Goal: Answer question/provide support

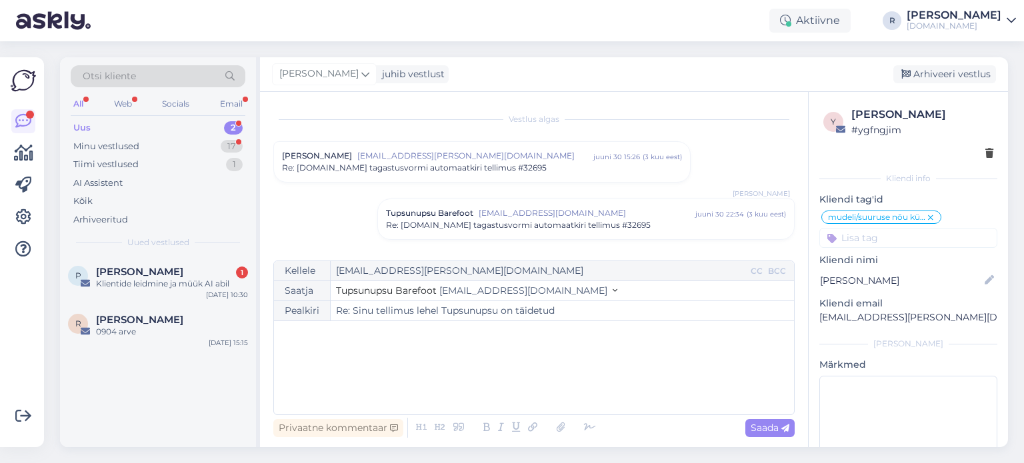
scroll to position [1916, 0]
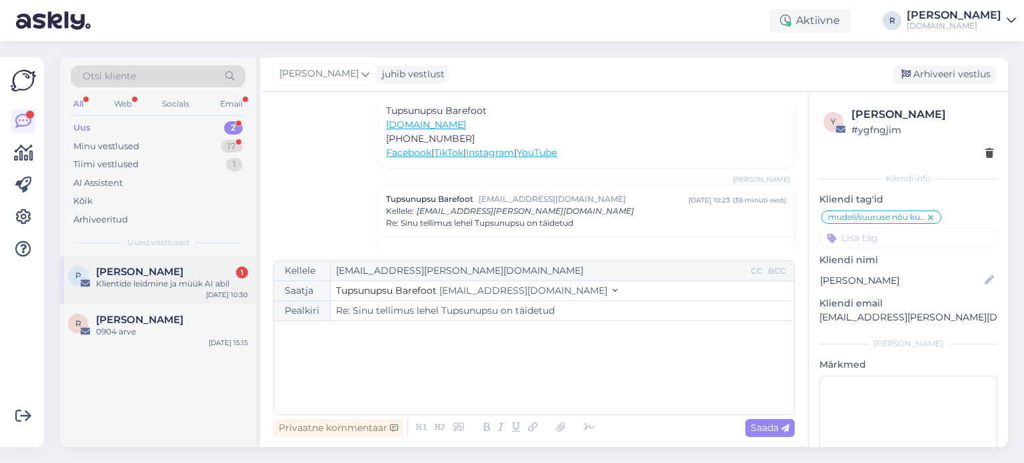
click at [157, 287] on div "Klientide leidmine ja müük AI abil" at bounding box center [172, 284] width 152 height 12
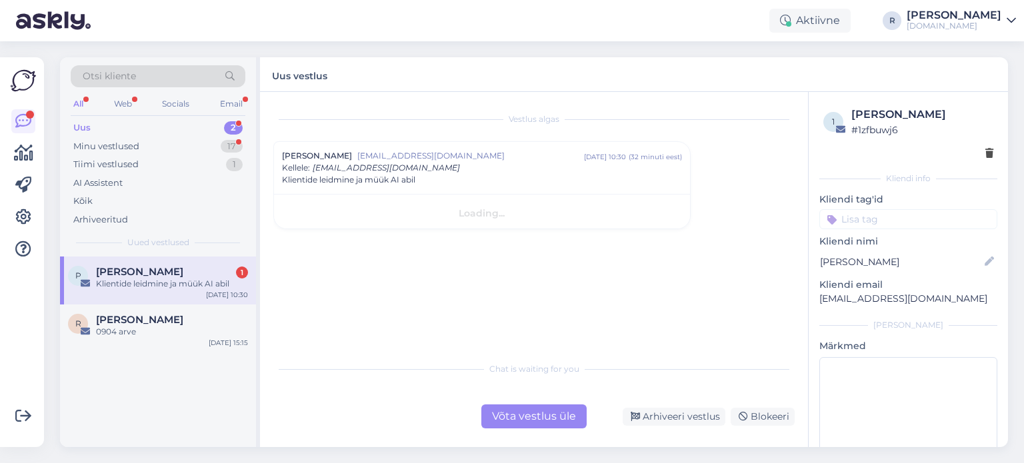
scroll to position [0, 0]
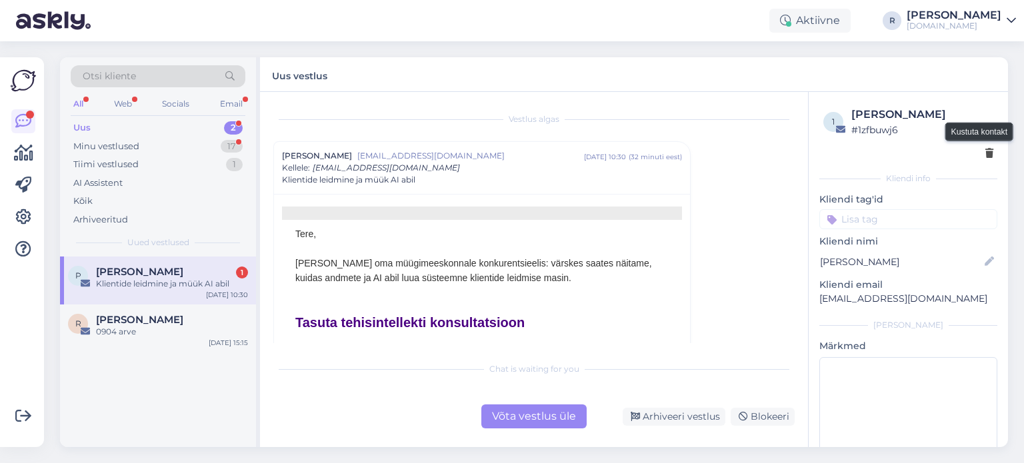
click at [986, 154] on icon at bounding box center [990, 153] width 8 height 9
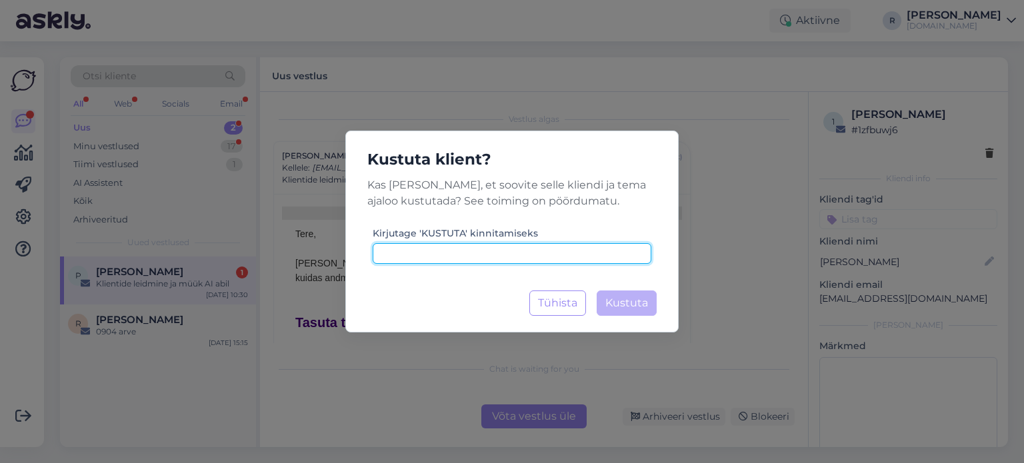
click at [437, 251] on input at bounding box center [512, 253] width 279 height 21
type input "kustuta"
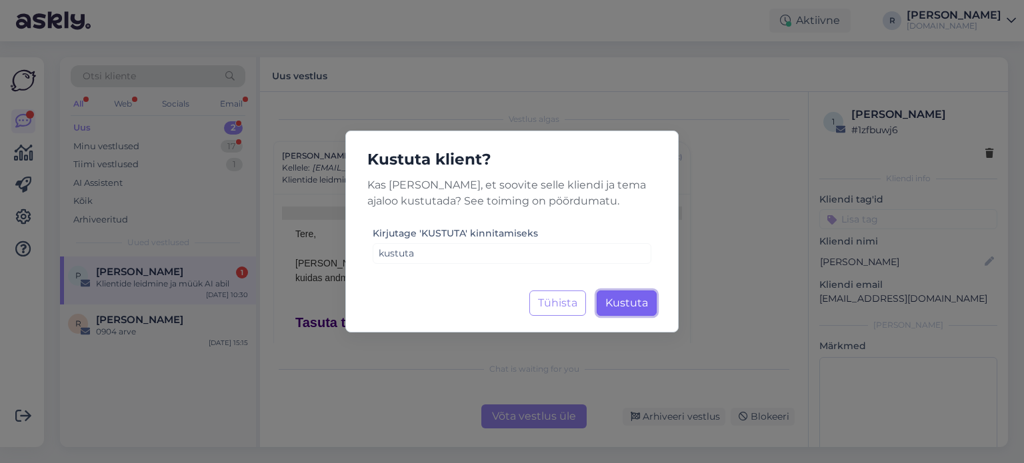
click at [634, 297] on span "Kustuta" at bounding box center [627, 303] width 43 height 13
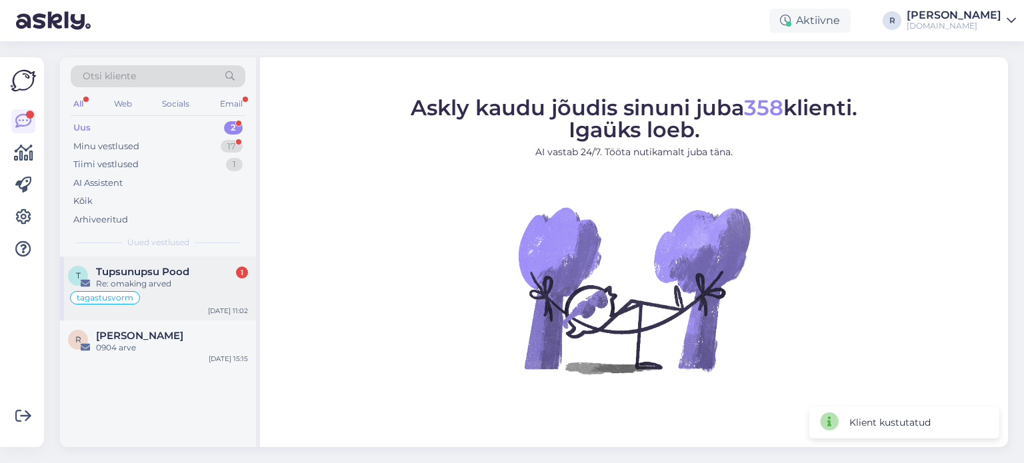
click at [171, 286] on div "Re: omaking arved" at bounding box center [172, 284] width 152 height 12
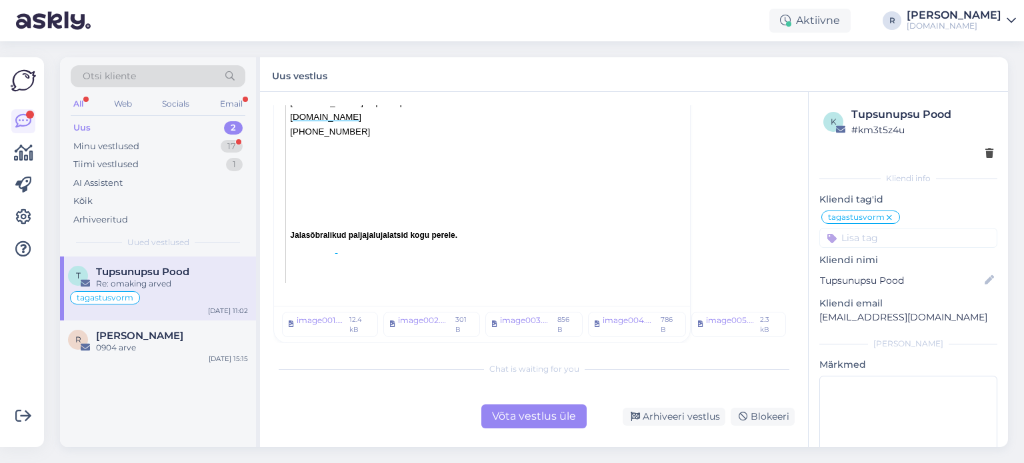
scroll to position [942, 0]
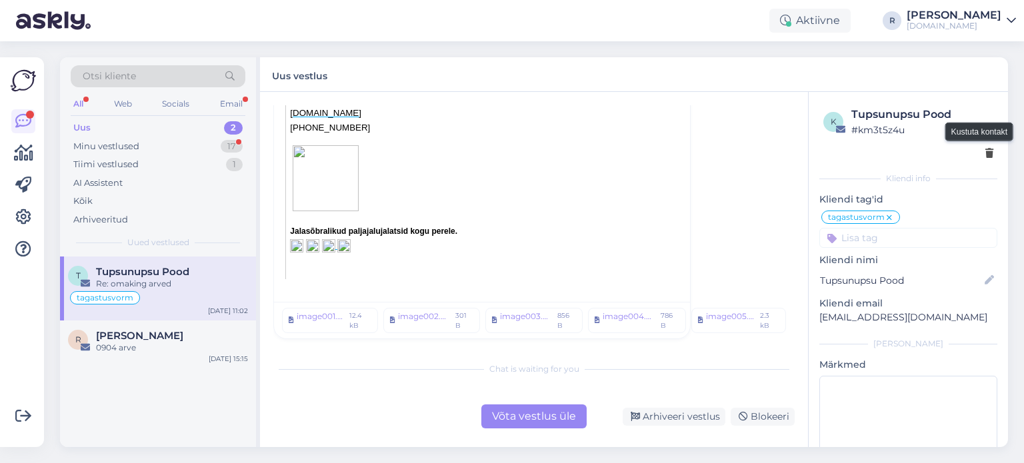
click at [986, 151] on icon at bounding box center [990, 153] width 8 height 9
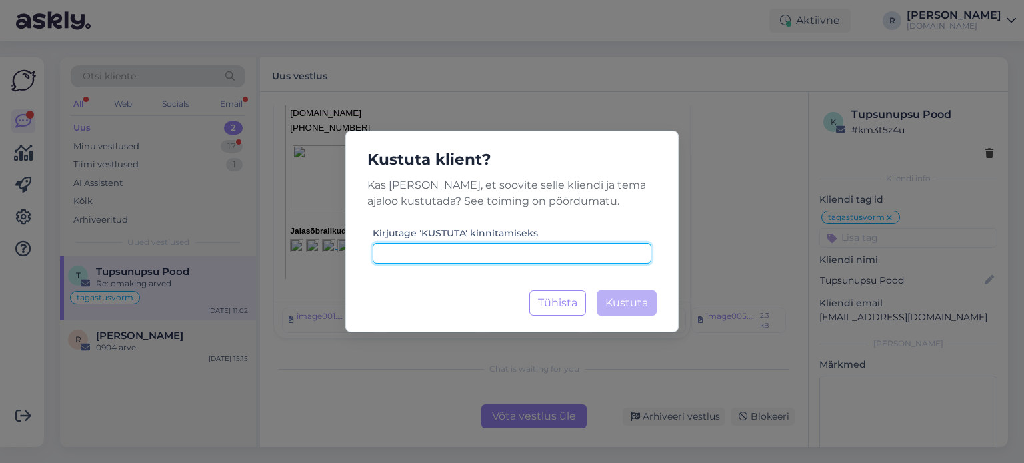
click at [475, 254] on input at bounding box center [512, 253] width 279 height 21
type input "kustuta"
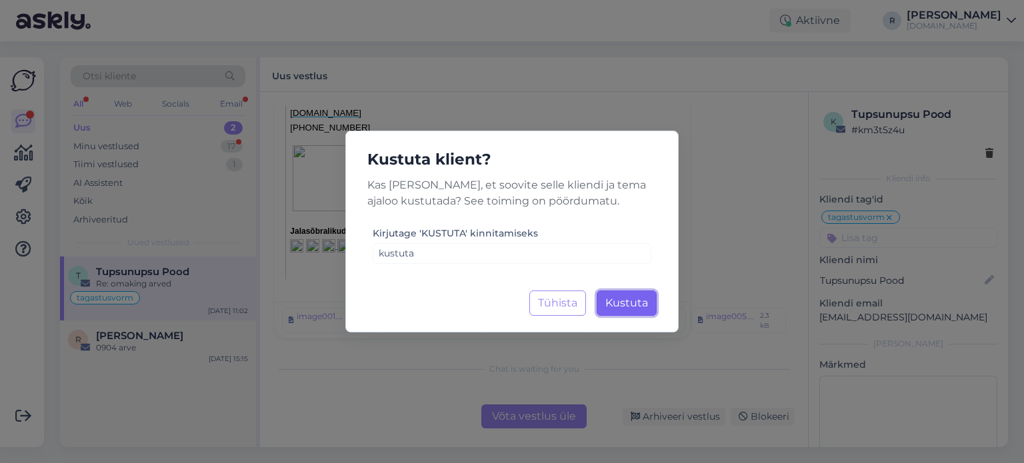
click at [654, 293] on button "Kustuta Laadimine..." at bounding box center [627, 303] width 60 height 25
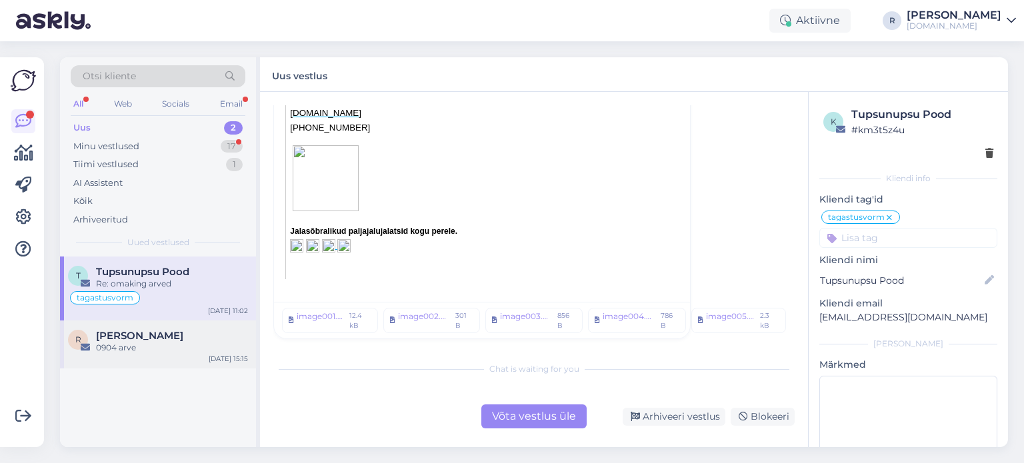
click at [185, 327] on div "R [PERSON_NAME] 0904 arve [DATE] 15:15" at bounding box center [158, 345] width 196 height 48
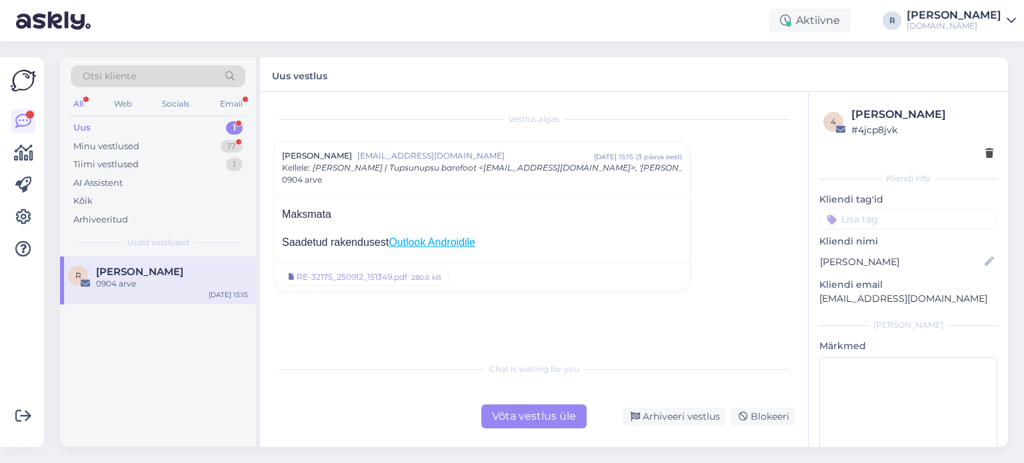
click at [77, 99] on div "All" at bounding box center [78, 103] width 15 height 17
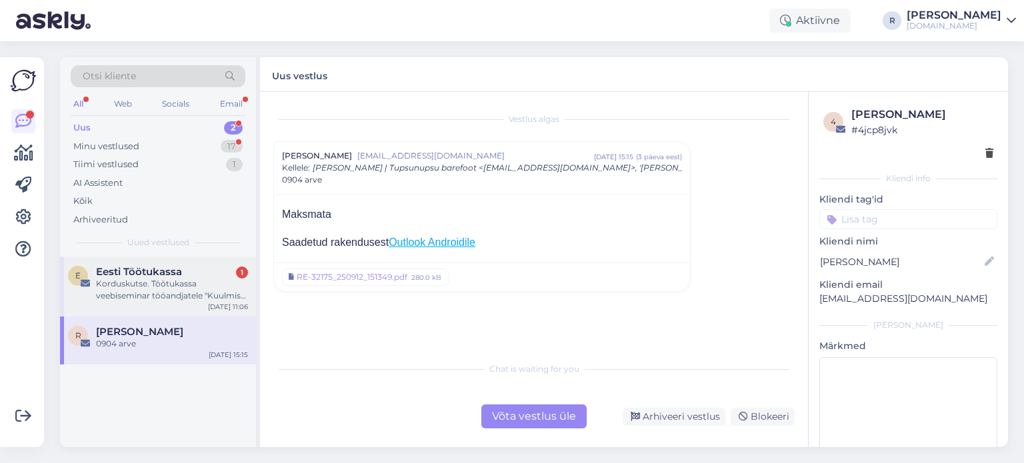
click at [161, 287] on div "Korduskutse. Töötukassa veebiseminar tööandjatele "Kuulmise kaitsmine töökeskko…" at bounding box center [172, 290] width 152 height 24
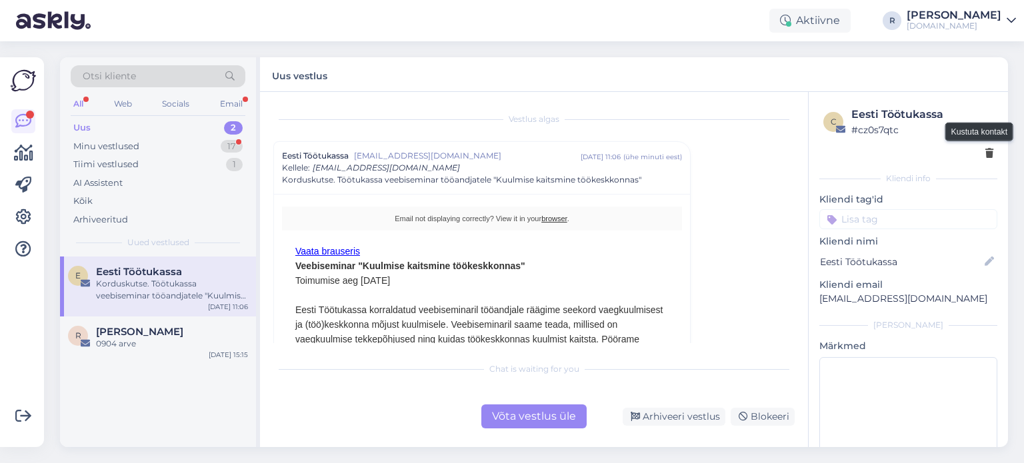
click at [986, 149] on icon at bounding box center [990, 153] width 8 height 9
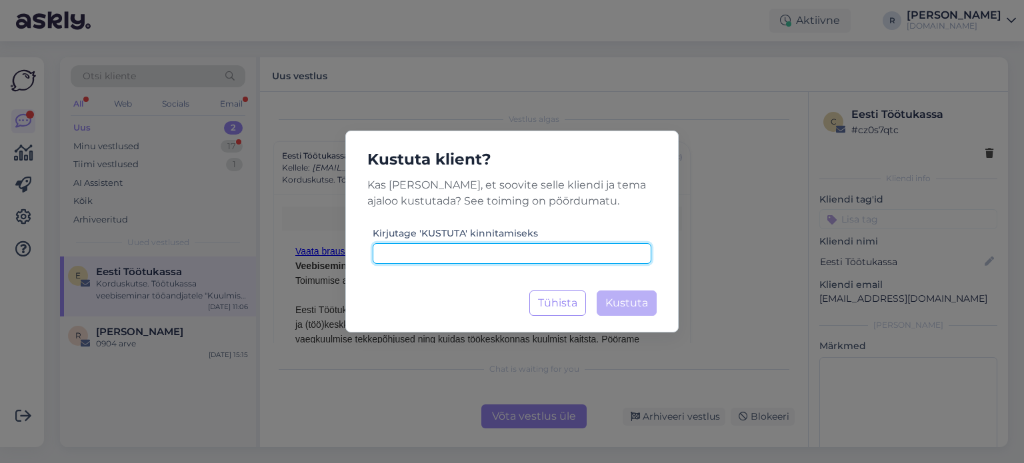
click at [453, 255] on input at bounding box center [512, 253] width 279 height 21
type input "kustuta"
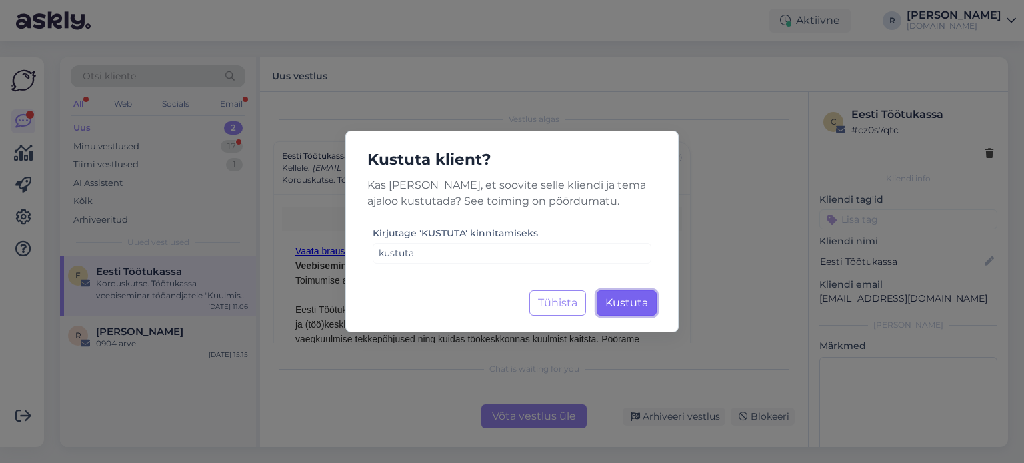
click at [638, 307] on span "Kustuta" at bounding box center [627, 303] width 43 height 13
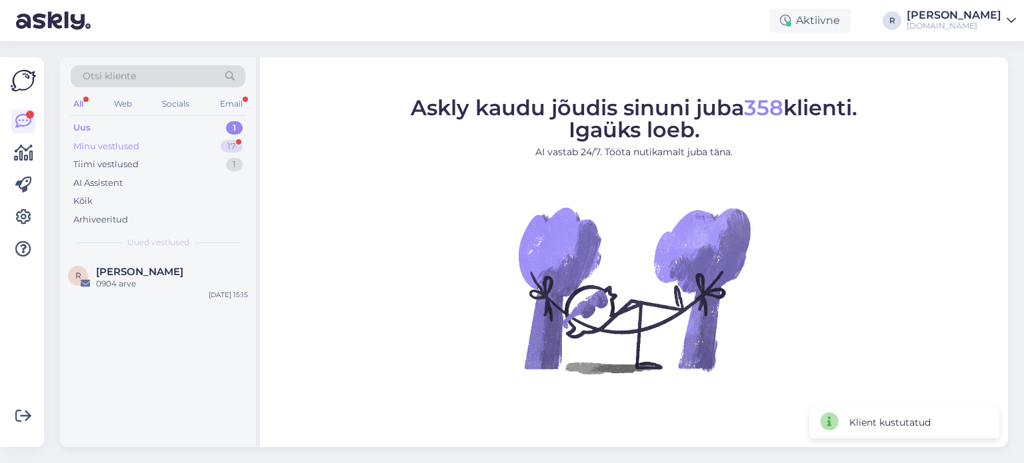
click at [141, 143] on div "Minu vestlused 17" at bounding box center [158, 146] width 175 height 19
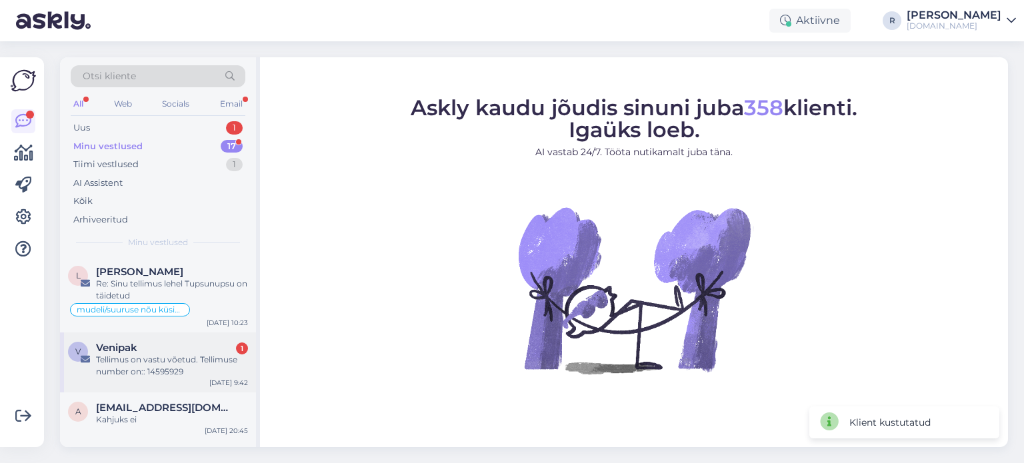
click at [141, 367] on div "Tellimus on vastu võetud. Tellimuse number on:: 14595929" at bounding box center [172, 366] width 152 height 24
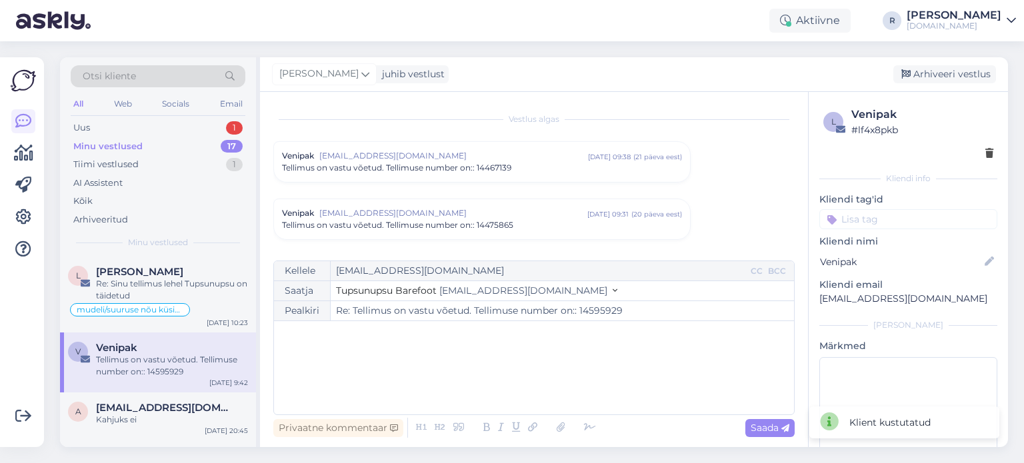
scroll to position [901, 0]
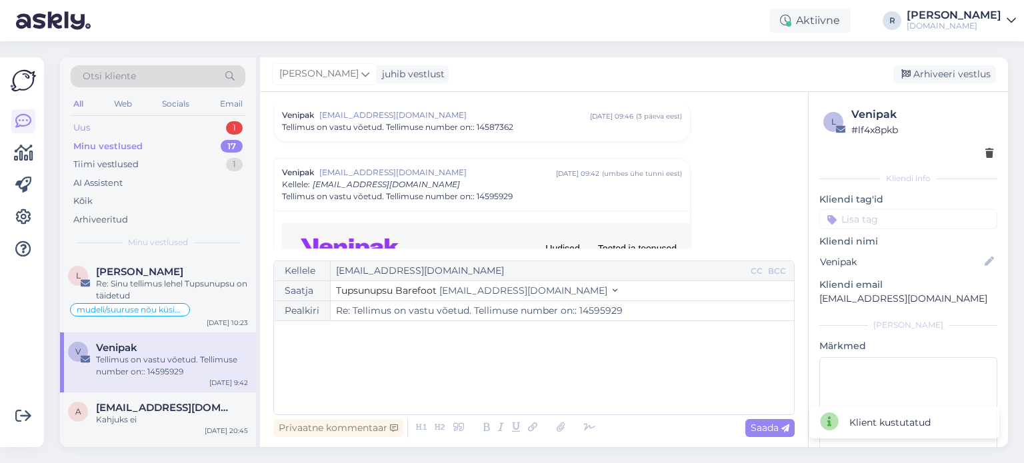
click at [89, 126] on div "Uus" at bounding box center [81, 127] width 17 height 13
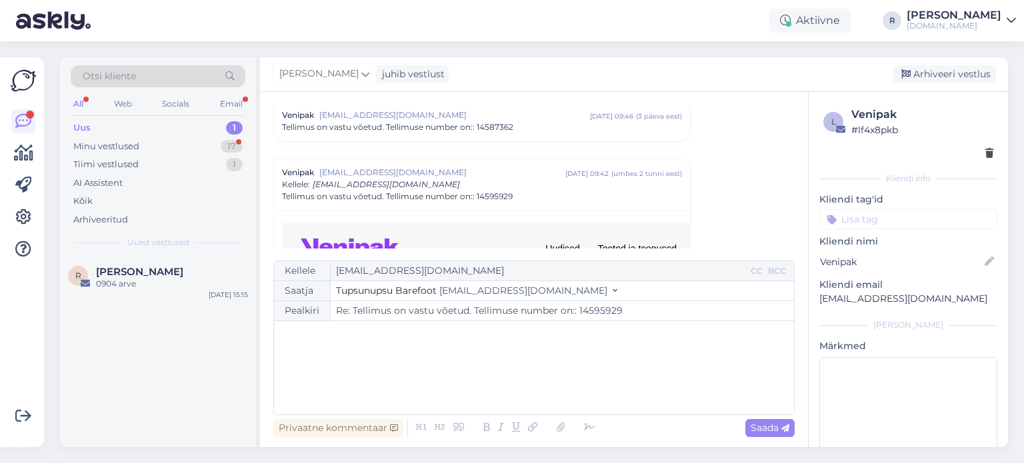
click at [72, 102] on div "All" at bounding box center [78, 103] width 15 height 17
click at [244, 103] on div "Email" at bounding box center [231, 103] width 28 height 17
click at [207, 144] on div "Minu vestlused 9" at bounding box center [158, 146] width 175 height 19
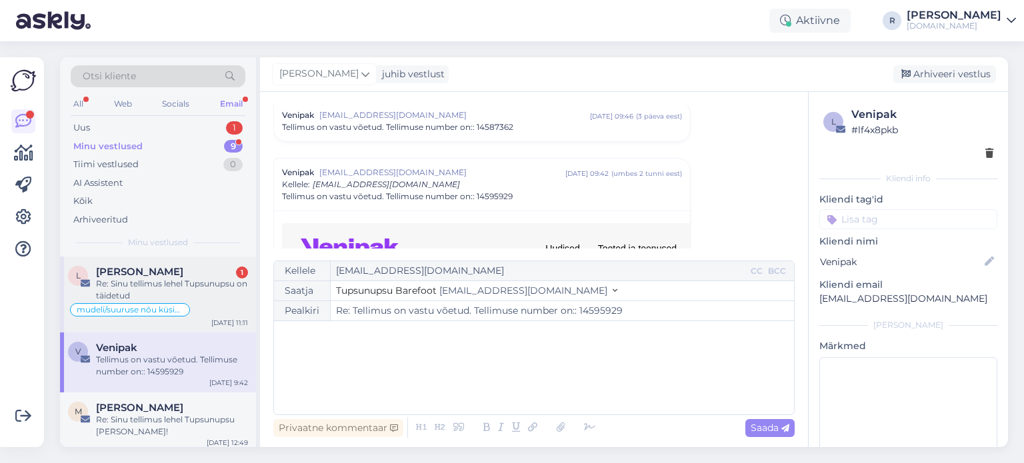
click at [191, 290] on div "Re: Sinu tellimus lehel Tupsunupsu on täidetud" at bounding box center [172, 290] width 152 height 24
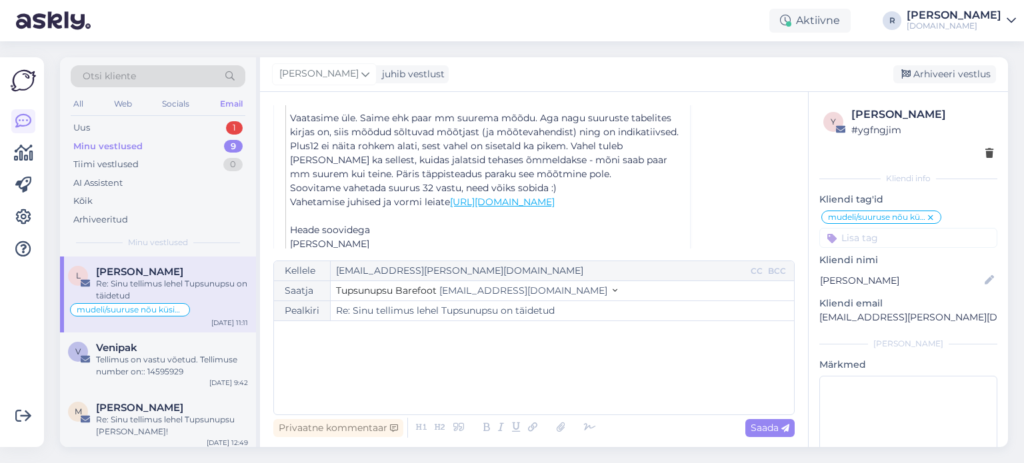
scroll to position [796, 0]
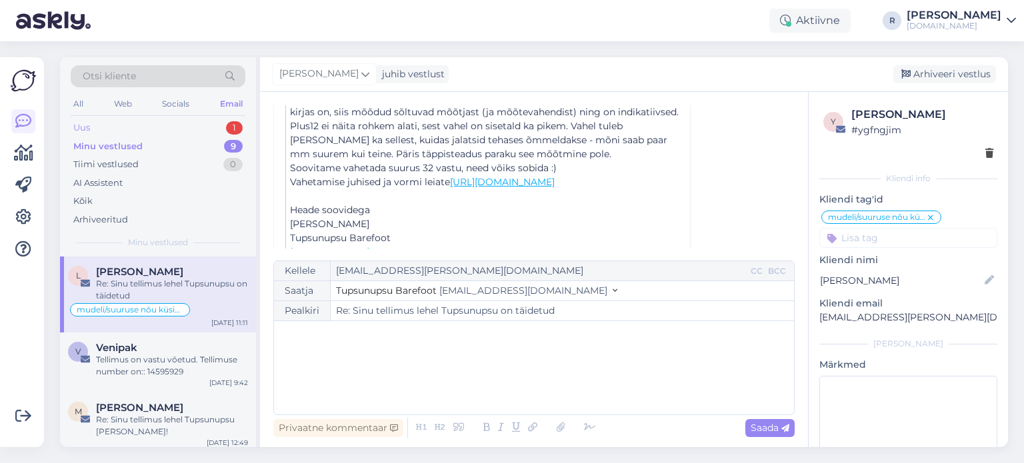
click at [108, 127] on div "Uus 1" at bounding box center [158, 128] width 175 height 19
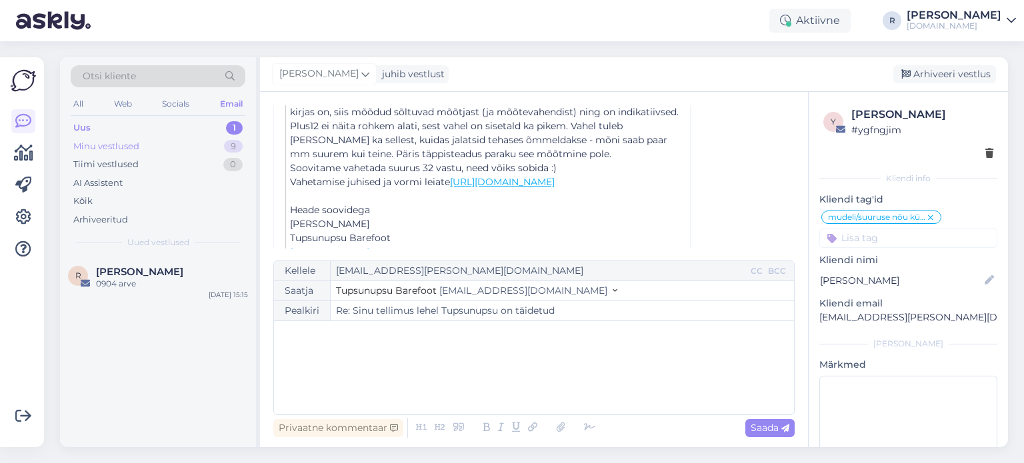
click at [103, 147] on div "Minu vestlused" at bounding box center [106, 146] width 66 height 13
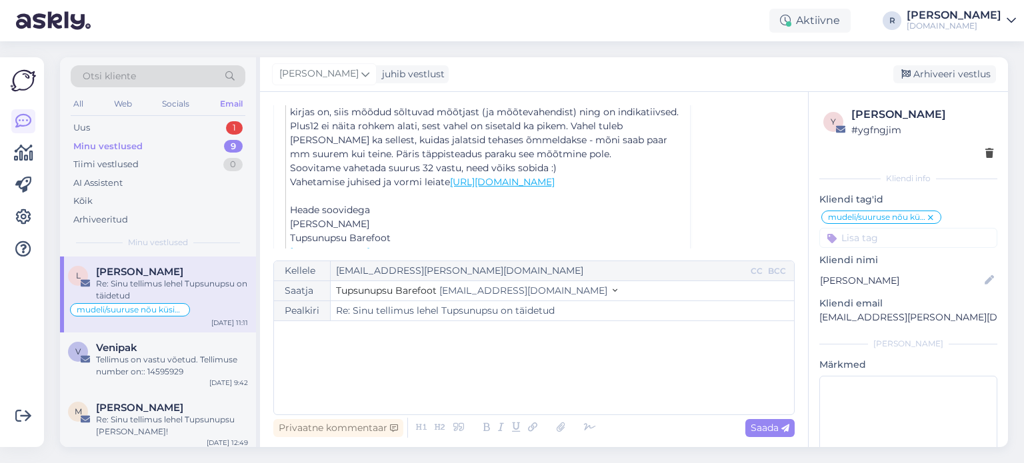
click at [421, 365] on div "﻿" at bounding box center [534, 368] width 507 height 80
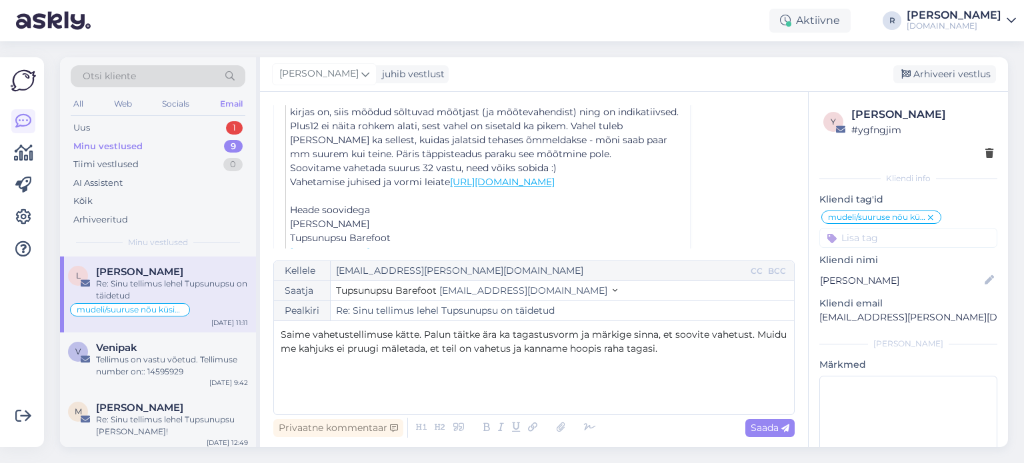
click at [412, 338] on span "Saime vahetustellimuse kätte. Palun täitke ära ka tagastusvorm ja märkige sinna…" at bounding box center [535, 342] width 509 height 26
drag, startPoint x: 421, startPoint y: 188, endPoint x: 453, endPoint y: 172, distance: 36.4
click at [453, 175] on p "Vahetamise juhised ja vormi leiate [URL][DOMAIN_NAME]" at bounding box center [485, 182] width 391 height 14
copy link "[URL][DOMAIN_NAME]"
click at [608, 335] on span "Saime vahetustellimuse kätte, aitäh! Palun täitke ära ka tagastusvorm ja märkig…" at bounding box center [534, 342] width 506 height 26
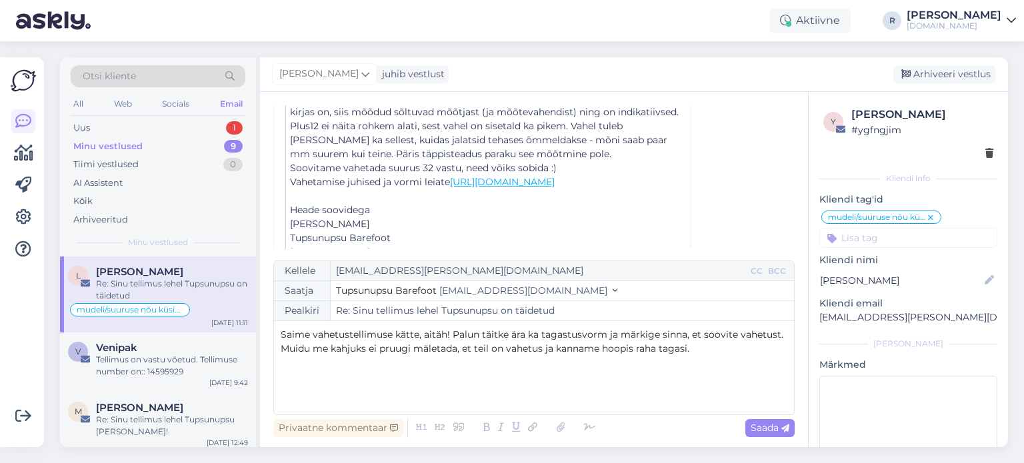
drag, startPoint x: 381, startPoint y: 189, endPoint x: 453, endPoint y: 179, distance: 73.4
click at [453, 179] on p "Vahetamise juhised ja vormi leiate [URL][DOMAIN_NAME]" at bounding box center [485, 182] width 391 height 14
copy link "[URL][DOMAIN_NAME]"
click at [604, 333] on span "Saime vahetustellimuse kätte, aitäh! Palun täitke ära ka tagastusvorm ja märkig…" at bounding box center [534, 342] width 506 height 26
click at [426, 370] on p "ja märkige sinna, et soovite vahetust. Muidu me kahjuks ei pruugi mäletada, et …" at bounding box center [534, 356] width 507 height 28
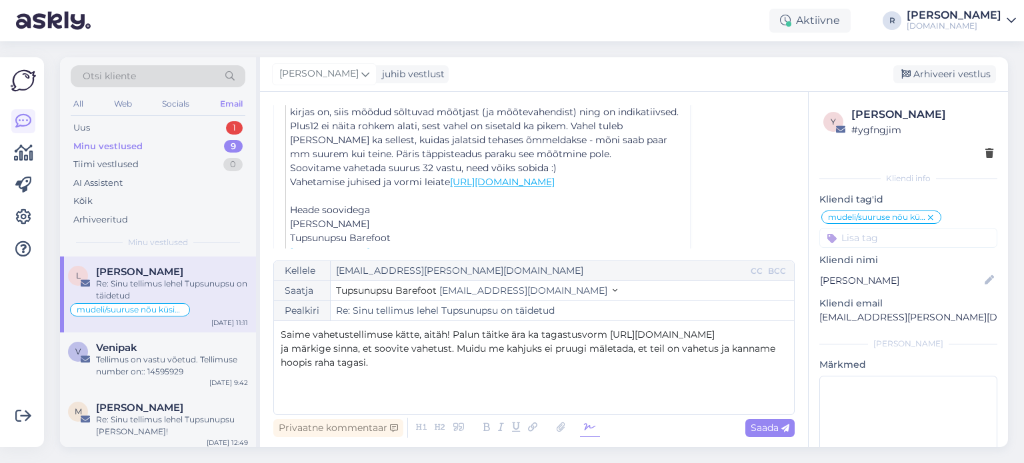
click at [588, 423] on icon at bounding box center [590, 428] width 20 height 19
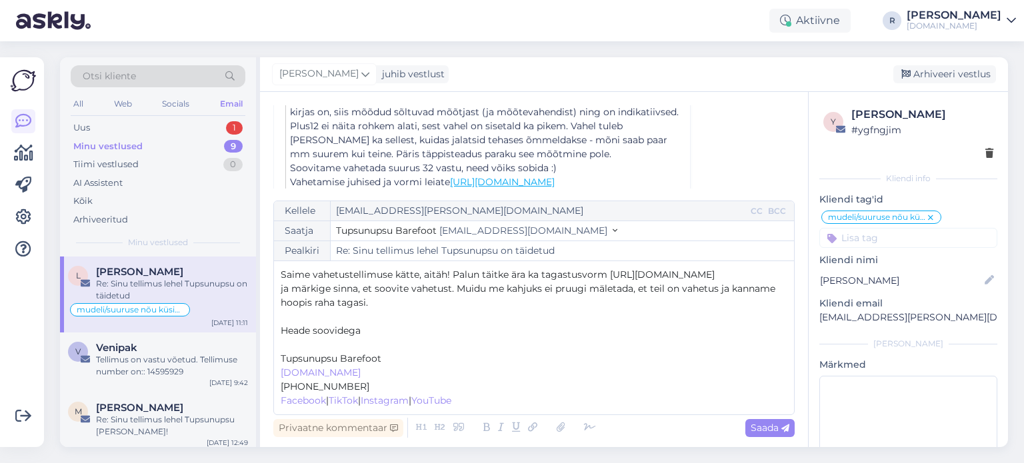
click at [307, 349] on p "﻿" at bounding box center [534, 345] width 507 height 14
click at [766, 427] on span "Saada" at bounding box center [770, 428] width 39 height 12
type input "Re: Sinu tellimus lehel Tupsunupsu on täidetud"
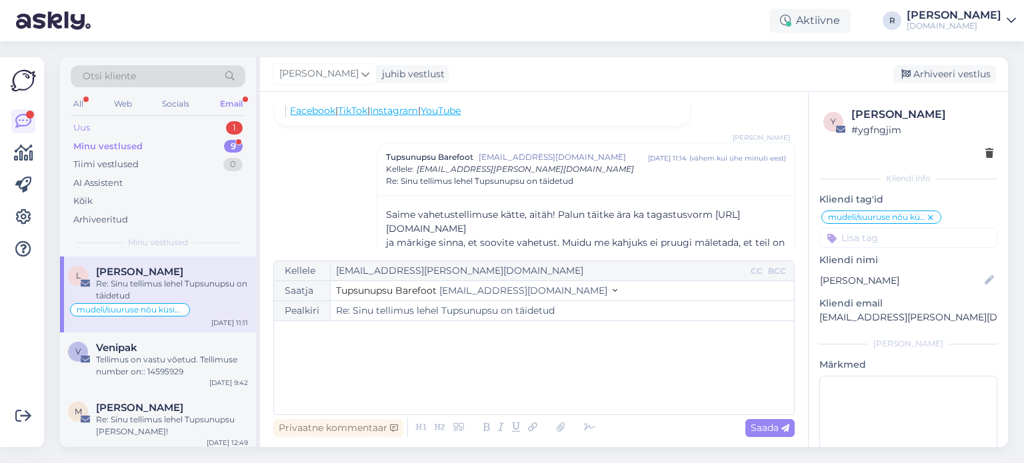
click at [136, 130] on div "Uus 1" at bounding box center [158, 128] width 175 height 19
